Goal: Register for event/course

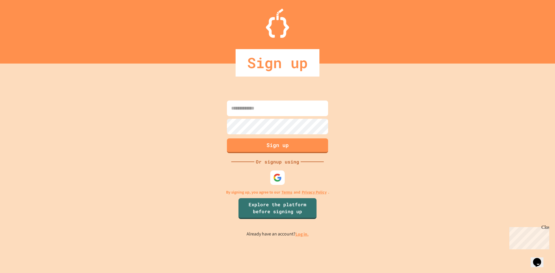
click at [264, 106] on input at bounding box center [277, 109] width 101 height 16
type input "**********"
click at [277, 150] on button "Sign up" at bounding box center [277, 145] width 103 height 15
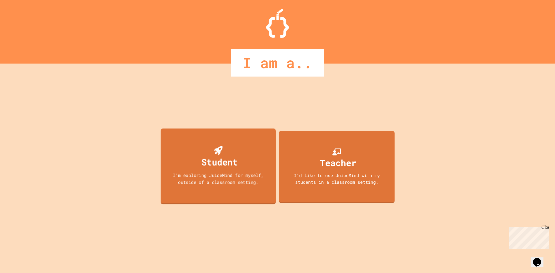
click at [196, 180] on div "I'm exploring JuiceMind for myself, outside of a classroom setting." at bounding box center [218, 179] width 104 height 14
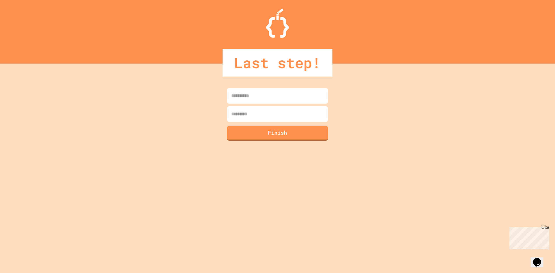
click at [254, 99] on input at bounding box center [277, 96] width 101 height 16
type input "******"
click at [250, 115] on input at bounding box center [277, 114] width 101 height 16
type input "*********"
click at [235, 131] on button "Finish" at bounding box center [277, 132] width 103 height 15
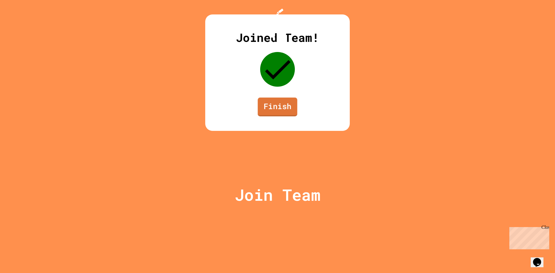
drag, startPoint x: 296, startPoint y: 168, endPoint x: 292, endPoint y: 172, distance: 4.9
click at [292, 116] on link "Finish" at bounding box center [278, 107] width 40 height 19
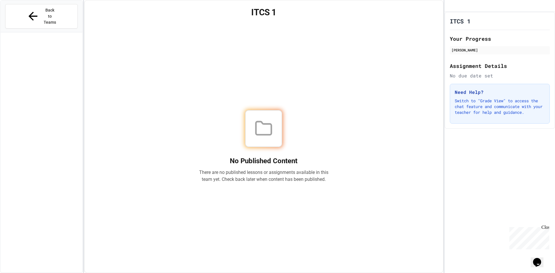
drag, startPoint x: 542, startPoint y: 64, endPoint x: 491, endPoint y: 85, distance: 54.8
click at [490, 110] on div "ITCS 1 Your Progress [PERSON_NAME] Assignment Details No due date set Need Help…" at bounding box center [499, 70] width 110 height 117
click at [383, 168] on div "No Published Content There are no published lessons or assignments available in…" at bounding box center [263, 146] width 345 height 239
click at [45, 4] on div "Back to Teams" at bounding box center [42, 17] width 82 height 32
click at [45, 11] on span "Back to Teams" at bounding box center [50, 16] width 14 height 18
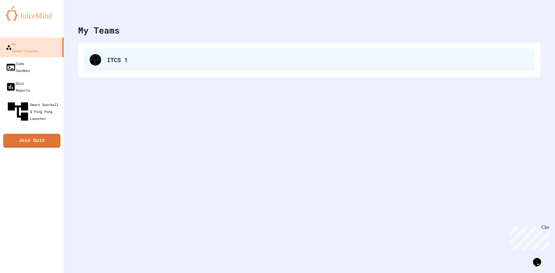
click at [105, 66] on div "ITCS 1" at bounding box center [309, 59] width 451 height 23
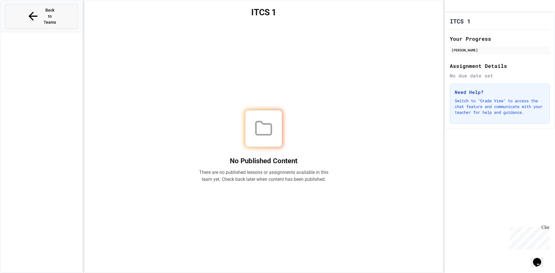
click at [43, 11] on span "Back to Teams" at bounding box center [50, 16] width 14 height 18
